Goal: Browse casually: Explore the website without a specific task or goal

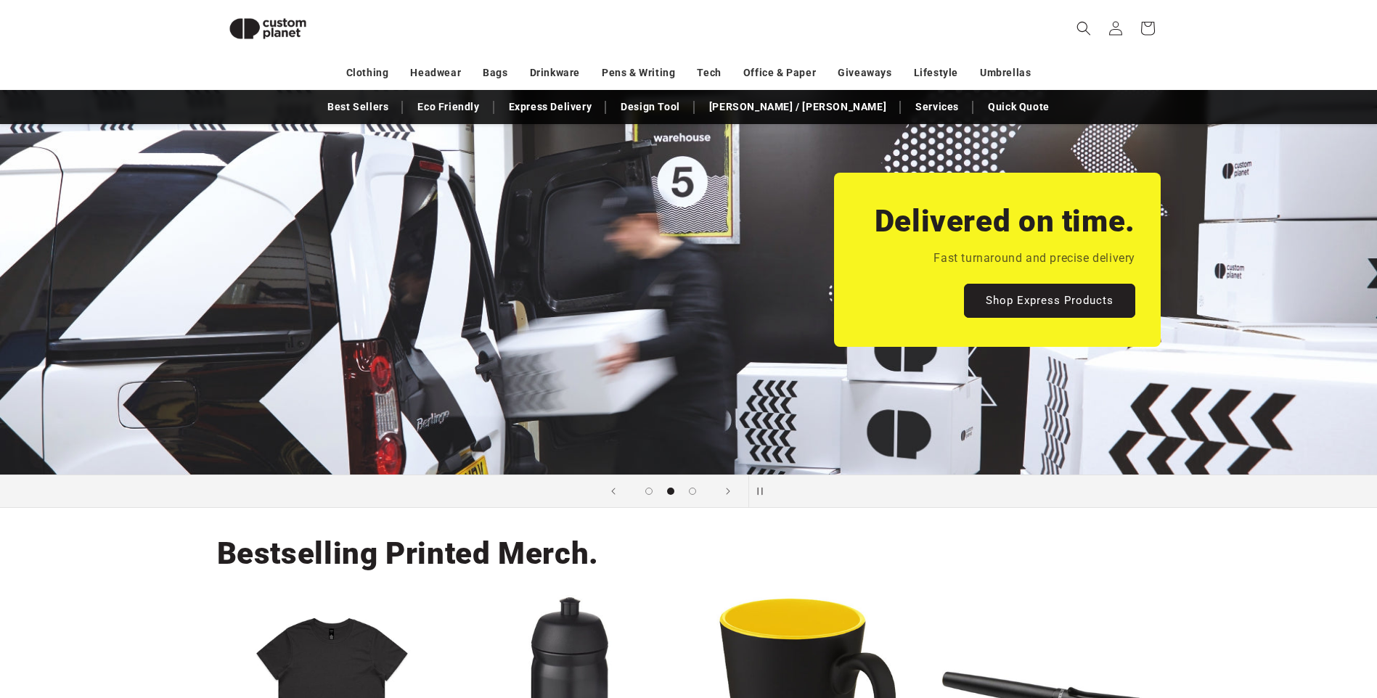
scroll to position [0, 2753]
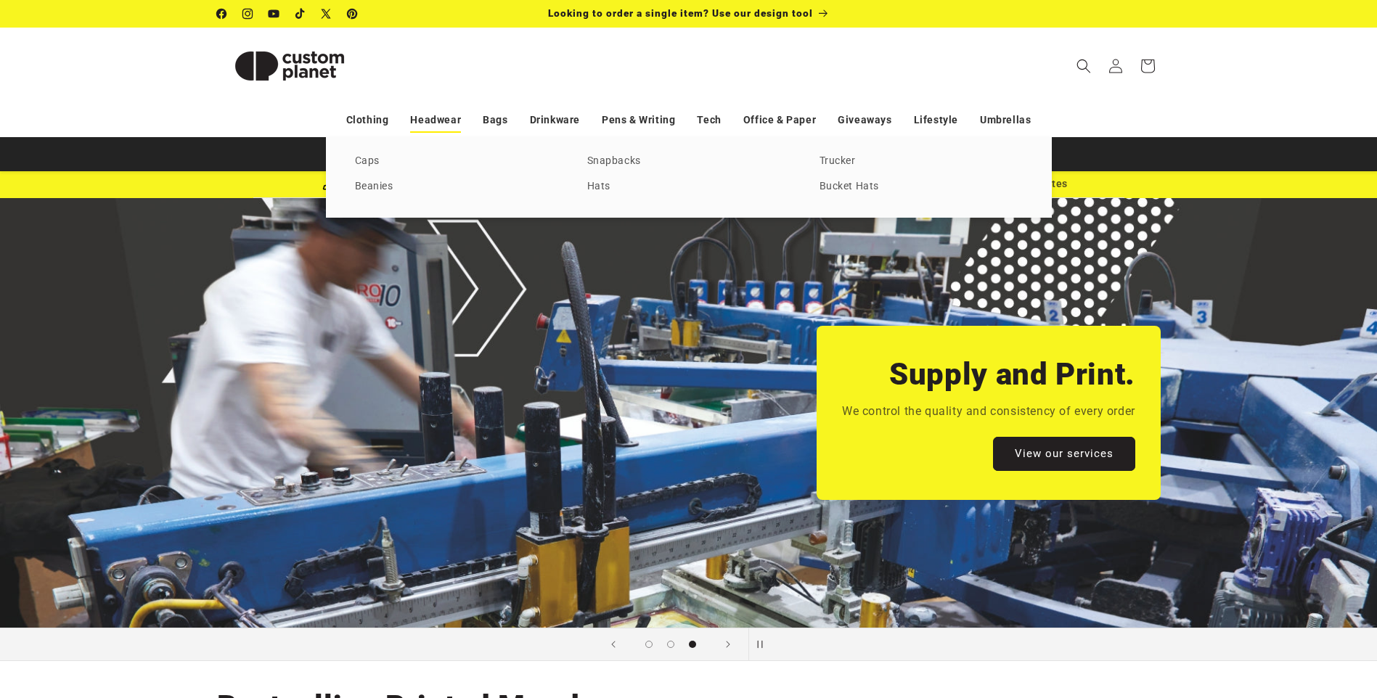
click at [448, 120] on link "Headwear" at bounding box center [435, 119] width 51 height 25
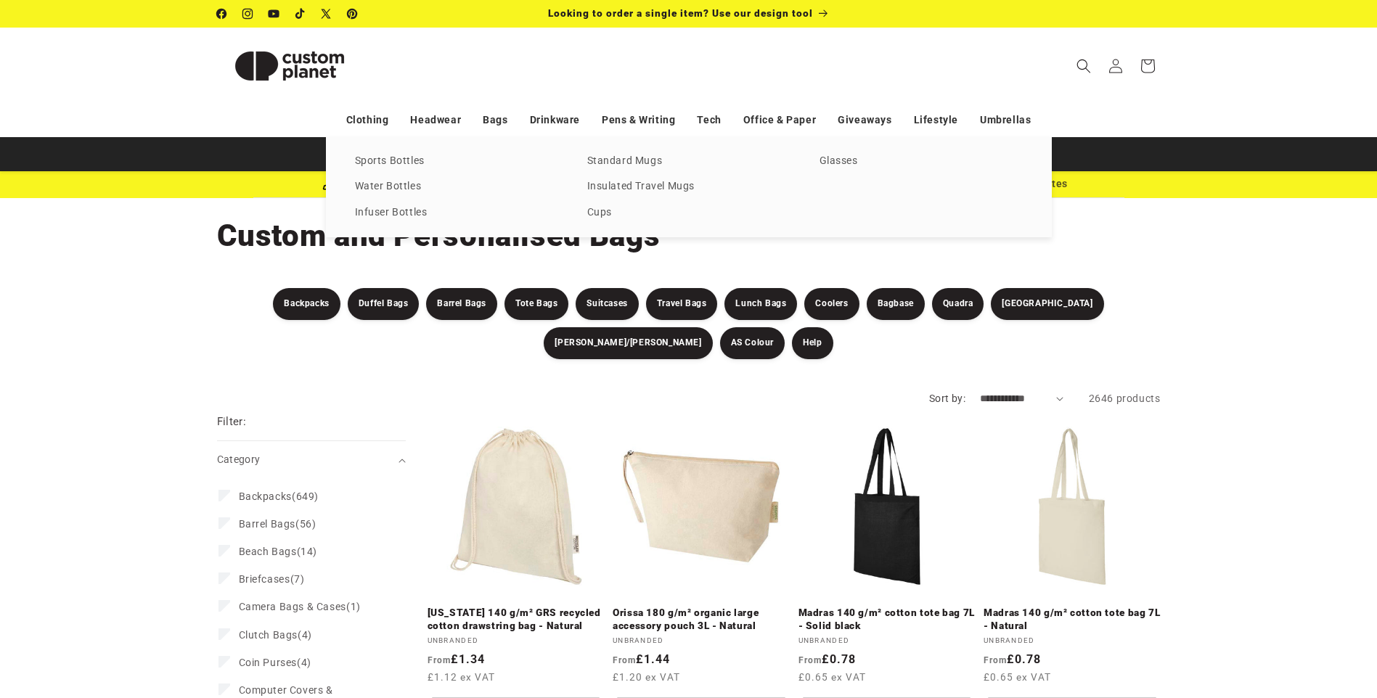
click at [537, 123] on link "Drinkware" at bounding box center [555, 119] width 50 height 25
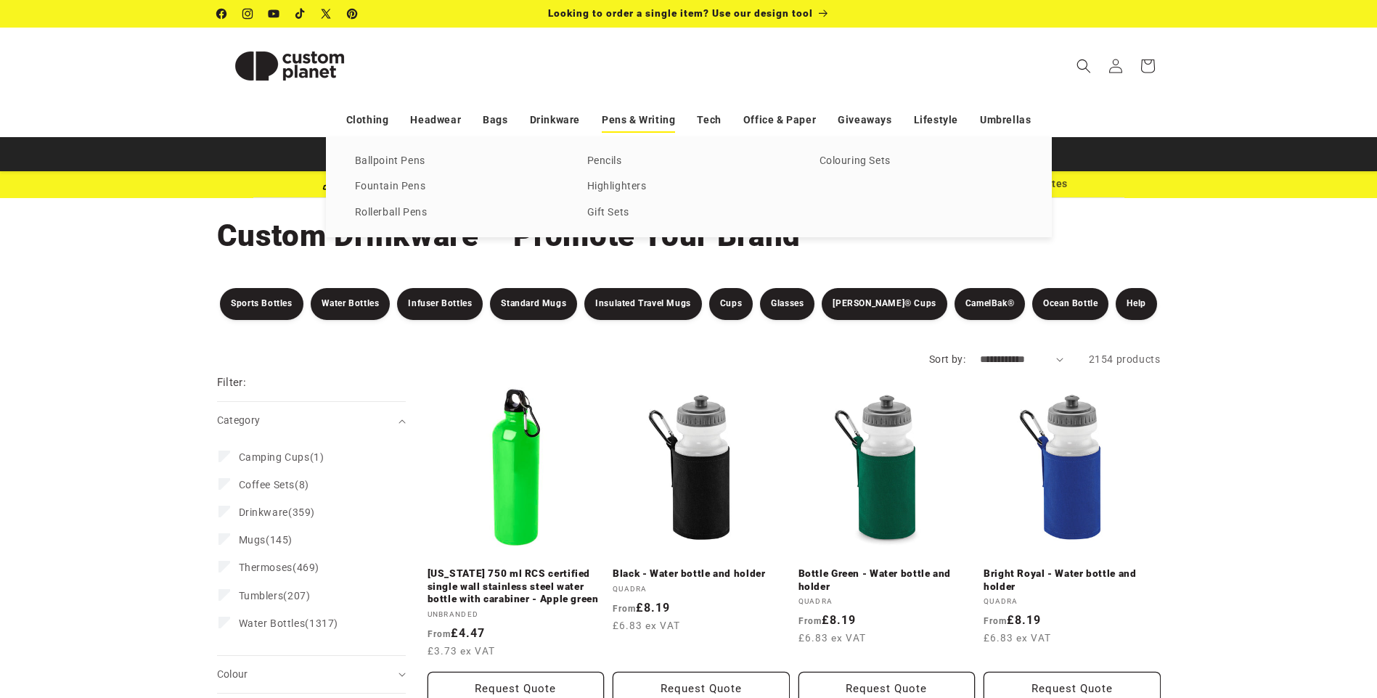
click at [604, 118] on link "Pens & Writing" at bounding box center [638, 119] width 73 height 25
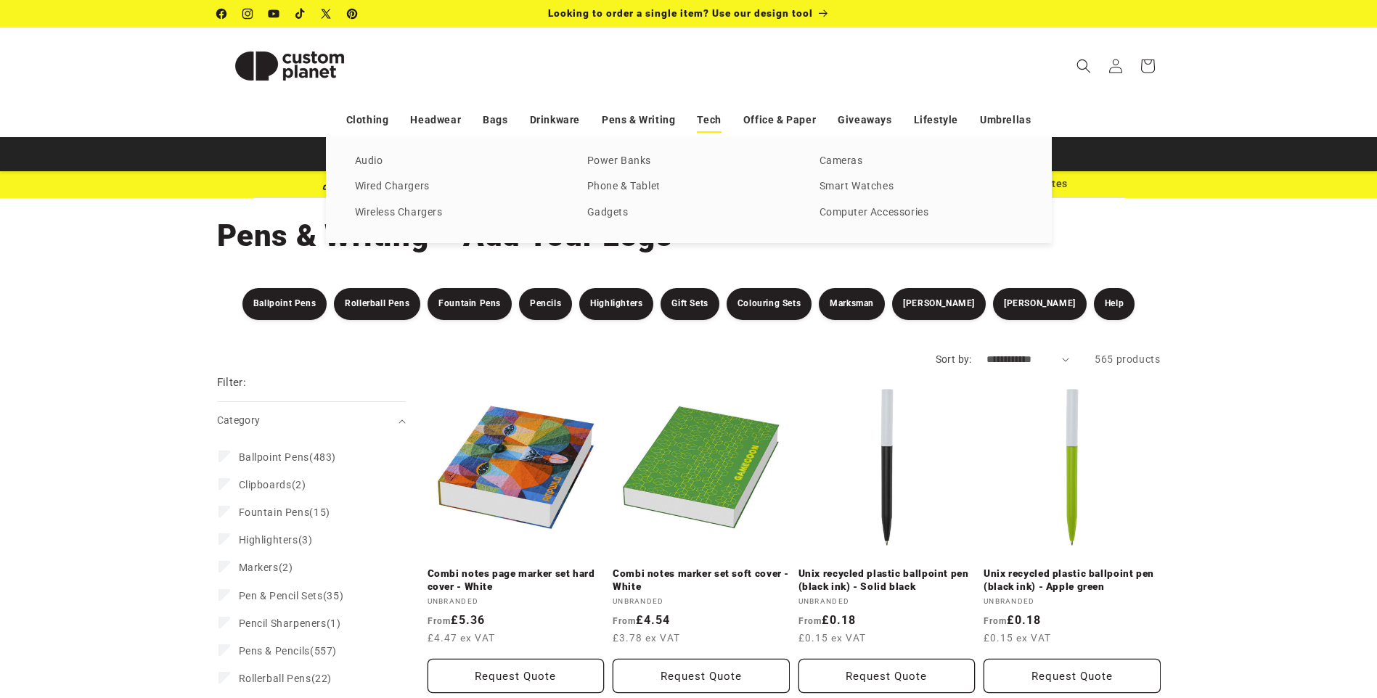
click at [717, 120] on link "Tech" at bounding box center [709, 119] width 24 height 25
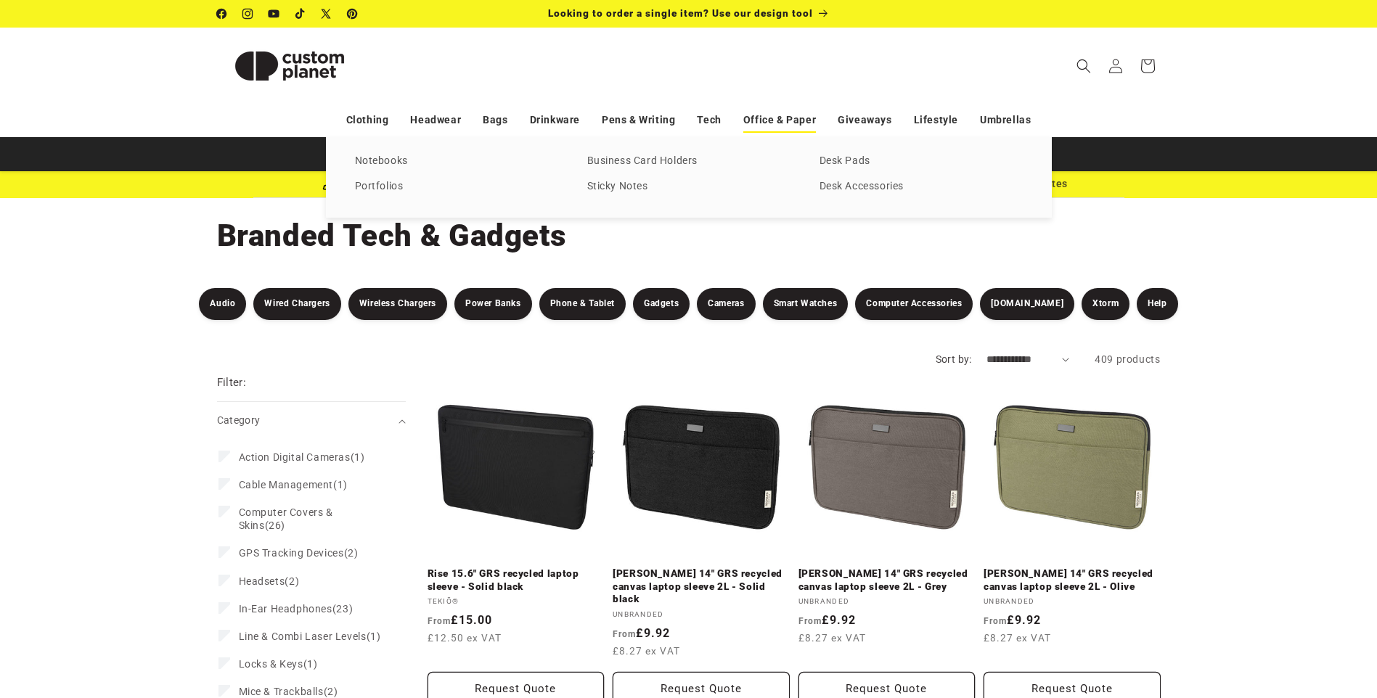
click at [784, 115] on link "Office & Paper" at bounding box center [779, 119] width 73 height 25
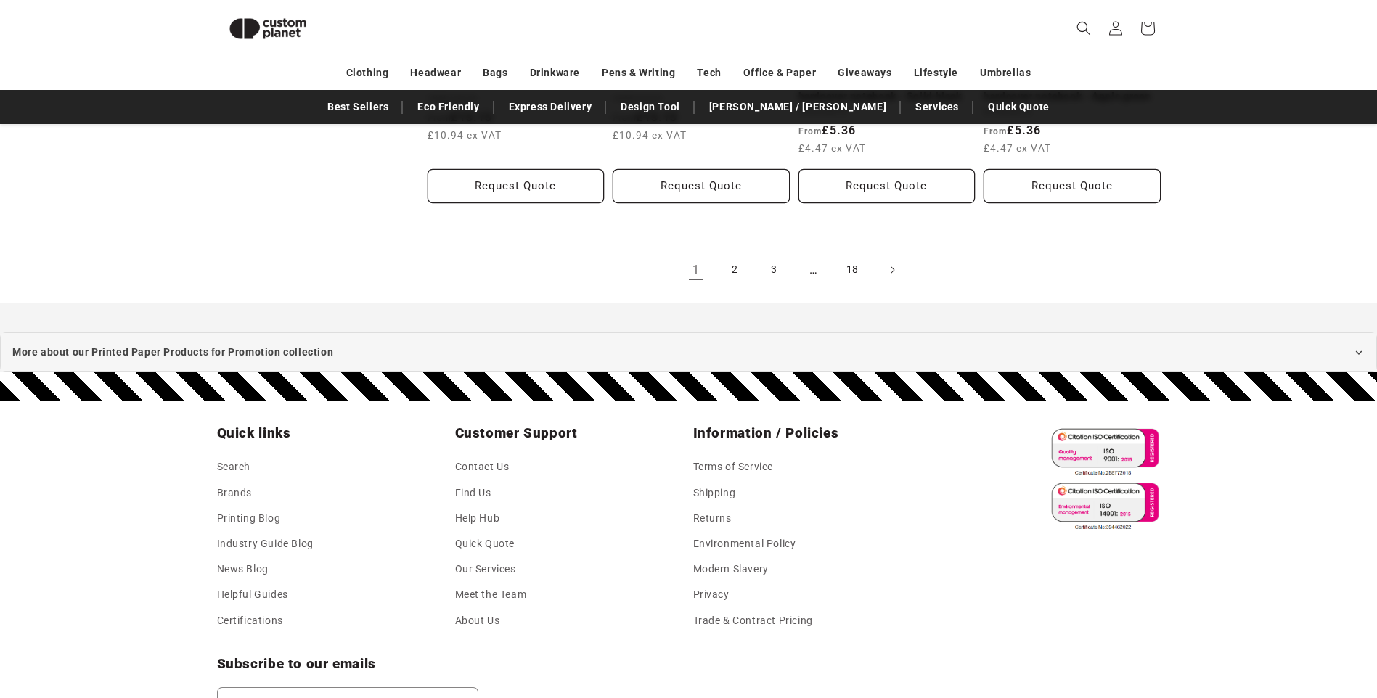
scroll to position [3294, 0]
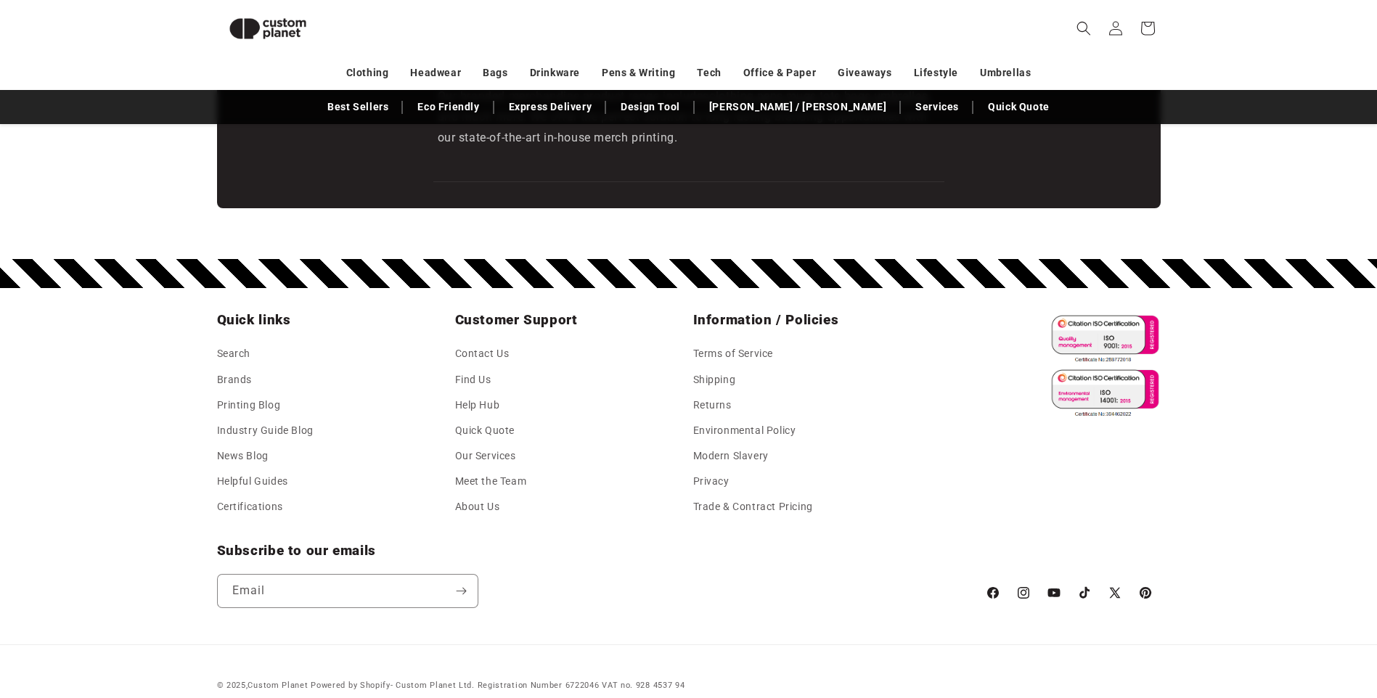
scroll to position [2541, 0]
